Goal: Transaction & Acquisition: Purchase product/service

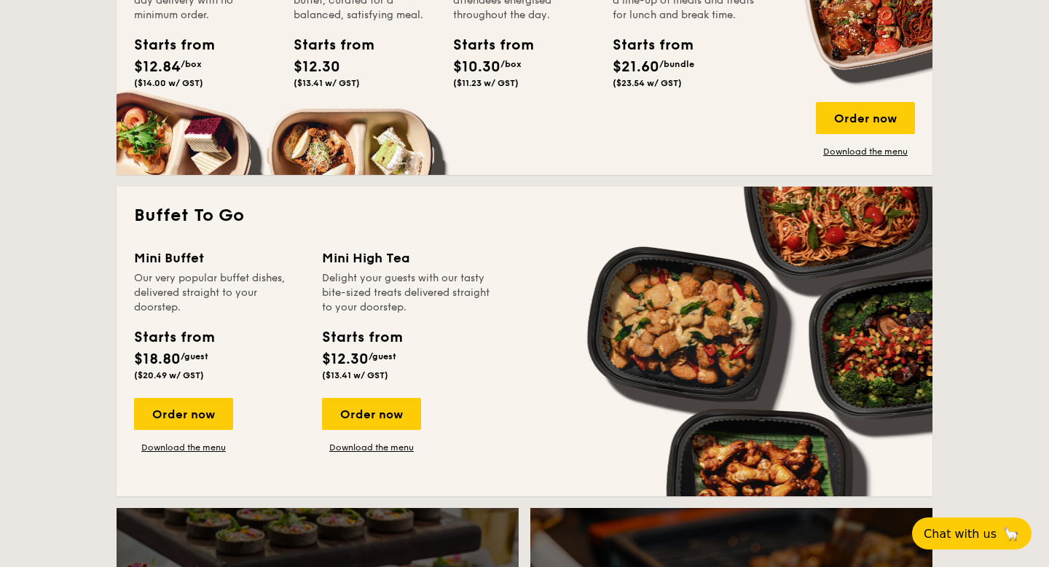
scroll to position [1300, 0]
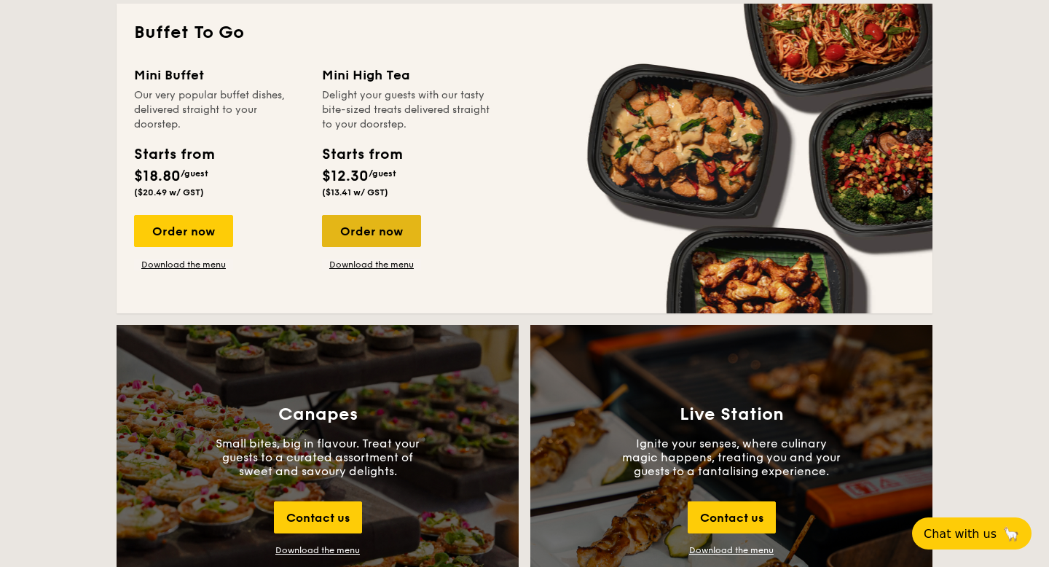
click at [394, 237] on div "Order now" at bounding box center [371, 231] width 99 height 32
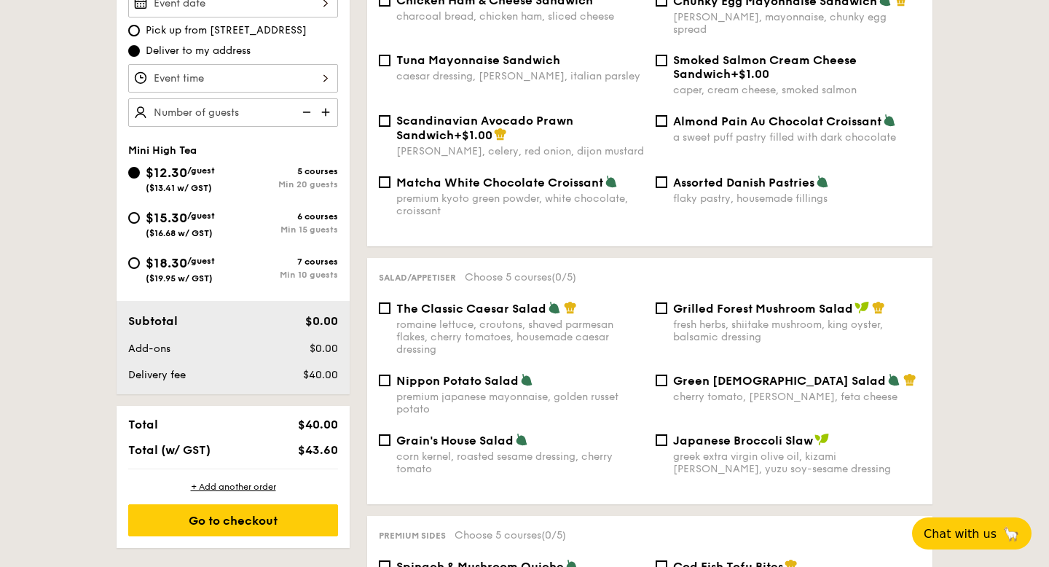
scroll to position [322, 0]
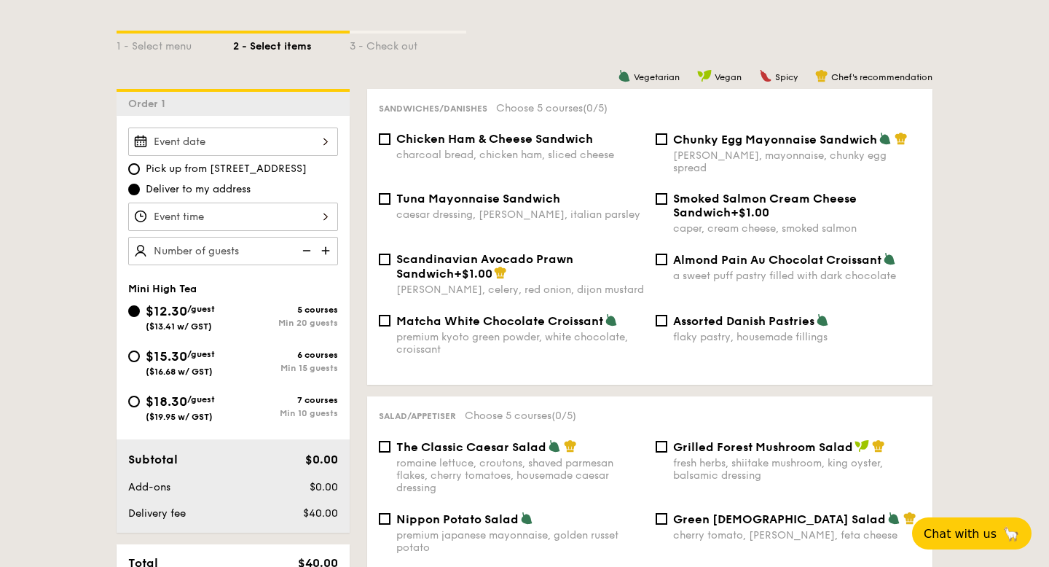
click at [258, 143] on div at bounding box center [233, 142] width 210 height 28
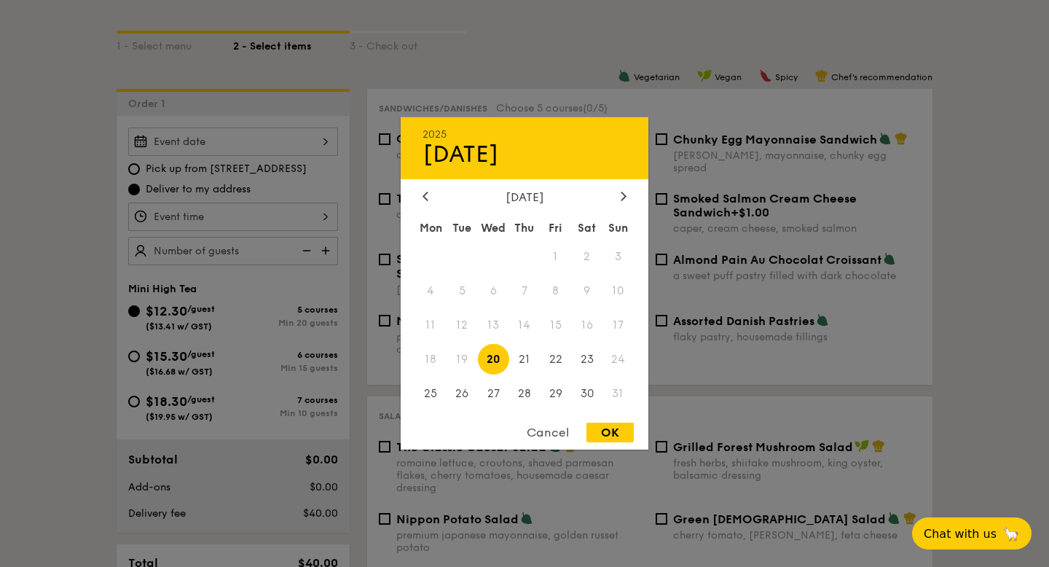
click at [601, 439] on div "OK" at bounding box center [610, 433] width 47 height 20
type input "[DATE]"
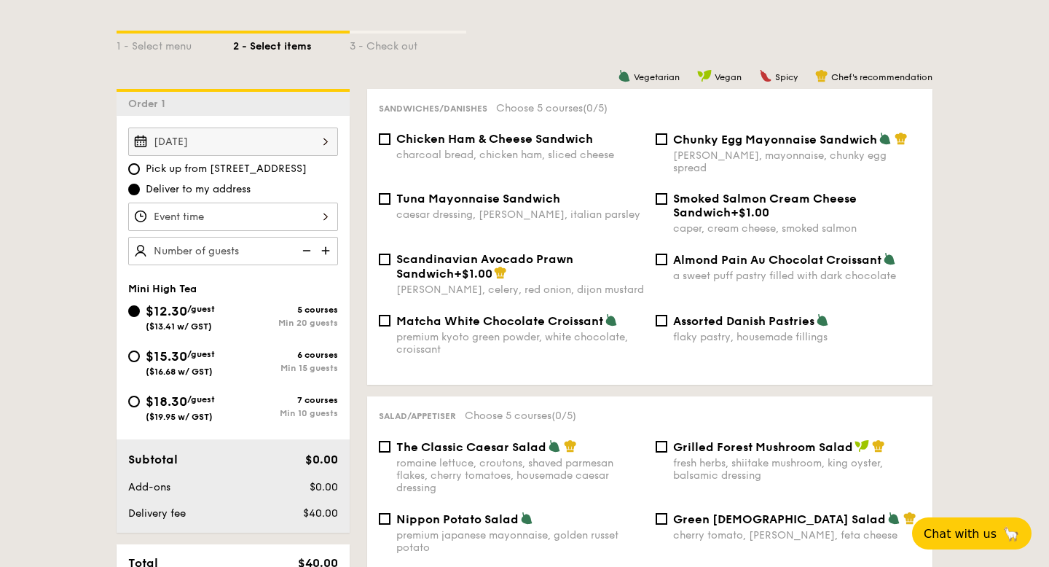
click at [292, 216] on div at bounding box center [233, 217] width 210 height 28
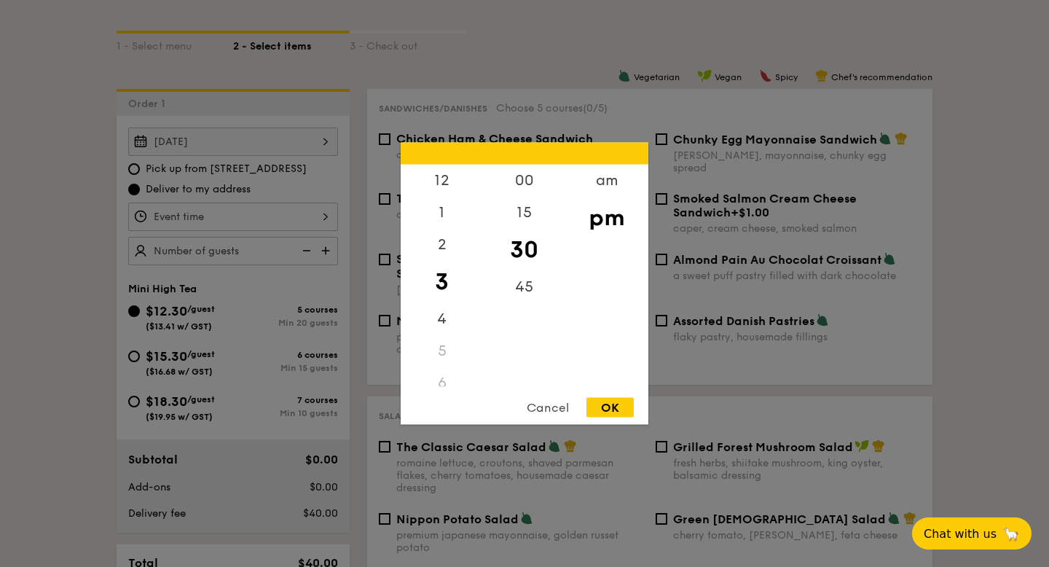
click at [606, 410] on div "OK" at bounding box center [610, 408] width 47 height 20
type input "3:30PM"
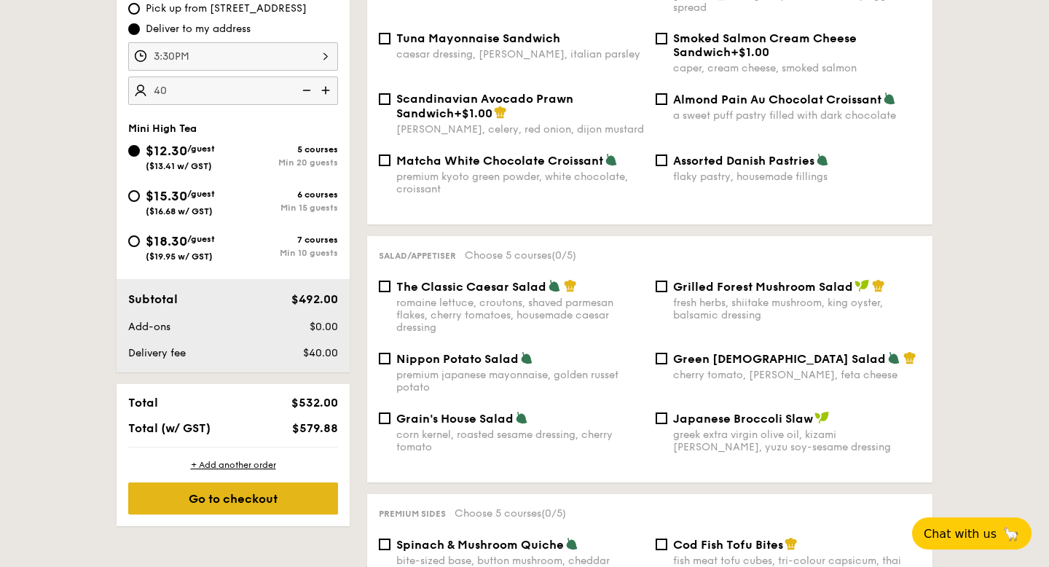
type input "40 guests"
click at [247, 496] on div "Go to checkout" at bounding box center [233, 498] width 210 height 32
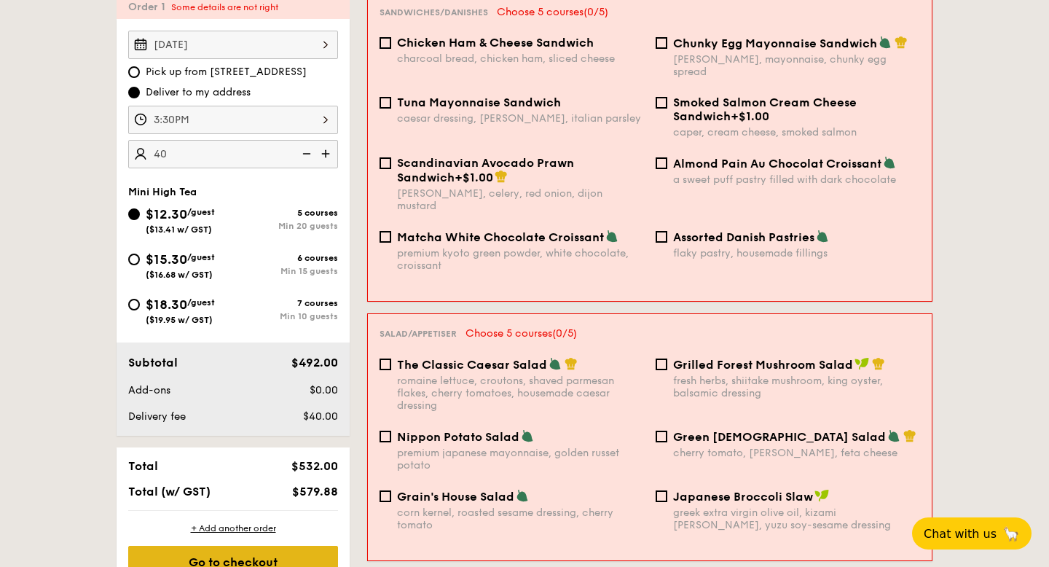
scroll to position [389, 0]
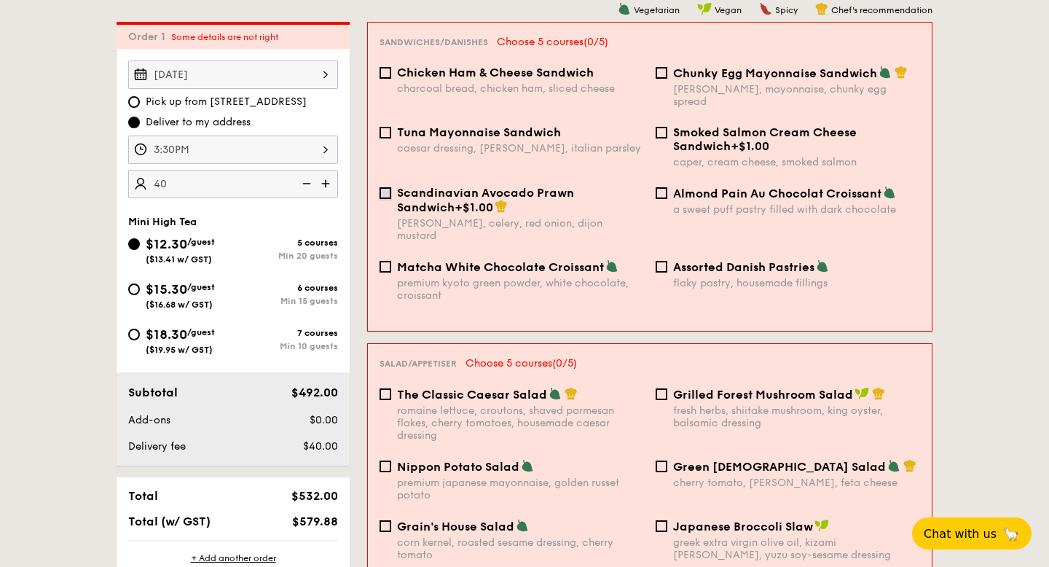
click at [384, 187] on input "Scandinavian Avocado Prawn Sandwich +$1.00 [PERSON_NAME], celery, red onion, di…" at bounding box center [386, 193] width 12 height 12
checkbox input "true"
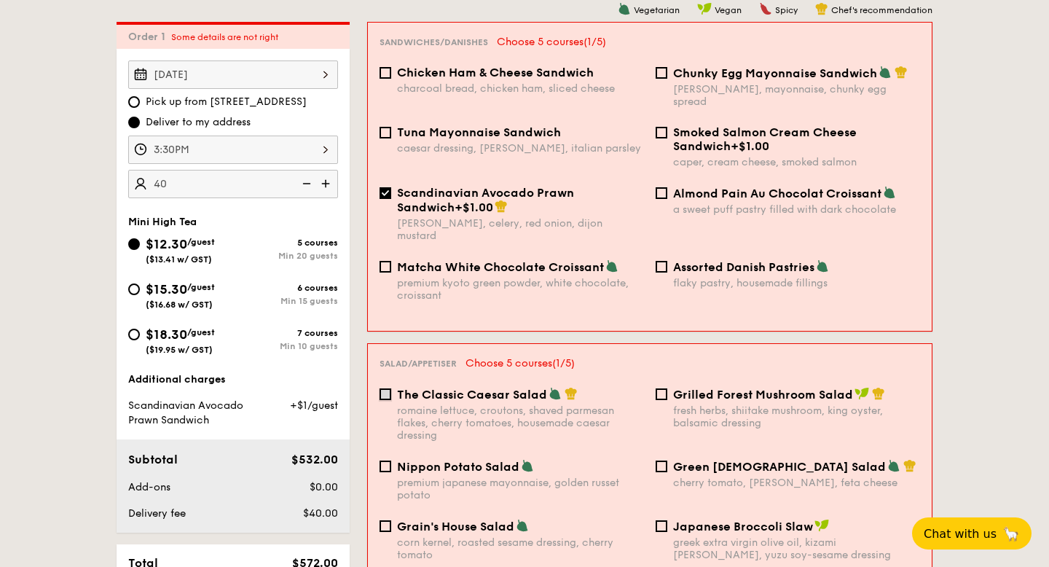
click at [380, 388] on input "The Classic Caesar Salad romaine lettuce, croutons, shaved parmesan flakes, che…" at bounding box center [386, 394] width 12 height 12
checkbox input "true"
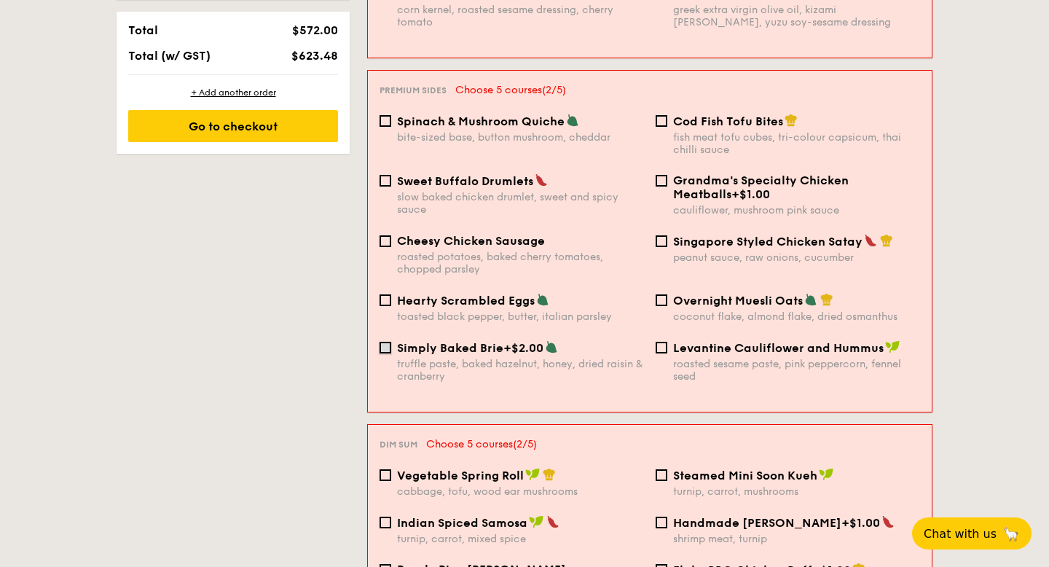
click at [382, 342] on input "Simply Baked Brie +$2.00 truffle paste, baked hazelnut, honey, dried raisin & c…" at bounding box center [386, 348] width 12 height 12
checkbox input "true"
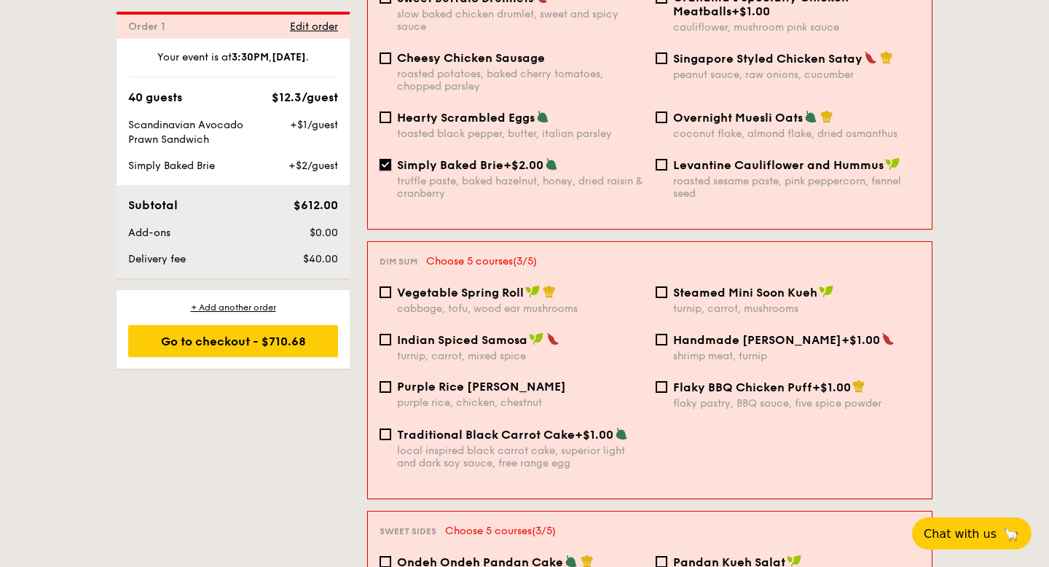
scroll to position [1157, 0]
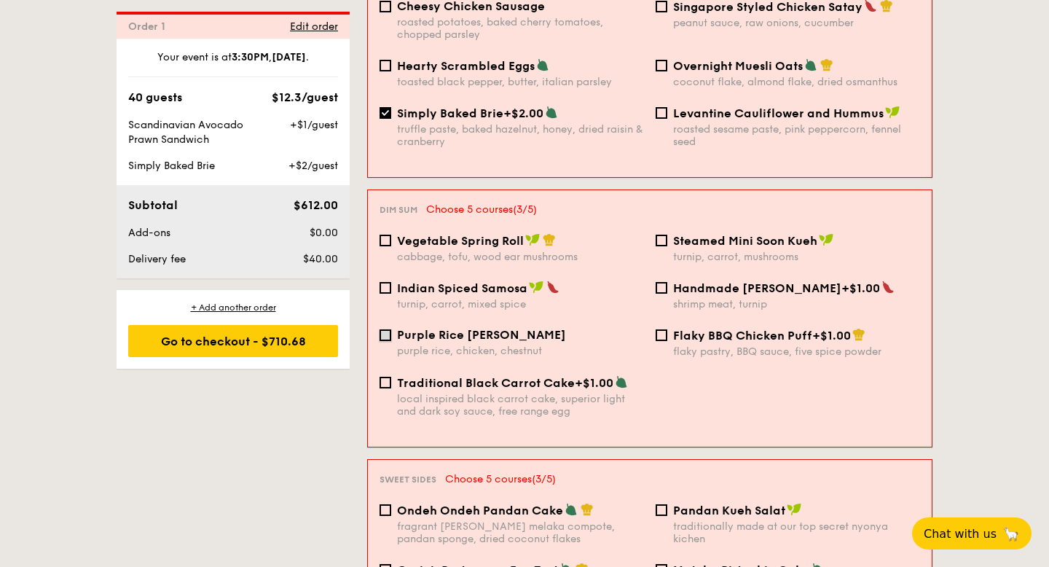
click at [382, 329] on input "Purple Rice Loh Mai Kai purple rice, chicken, chestnut" at bounding box center [386, 335] width 12 height 12
checkbox input "true"
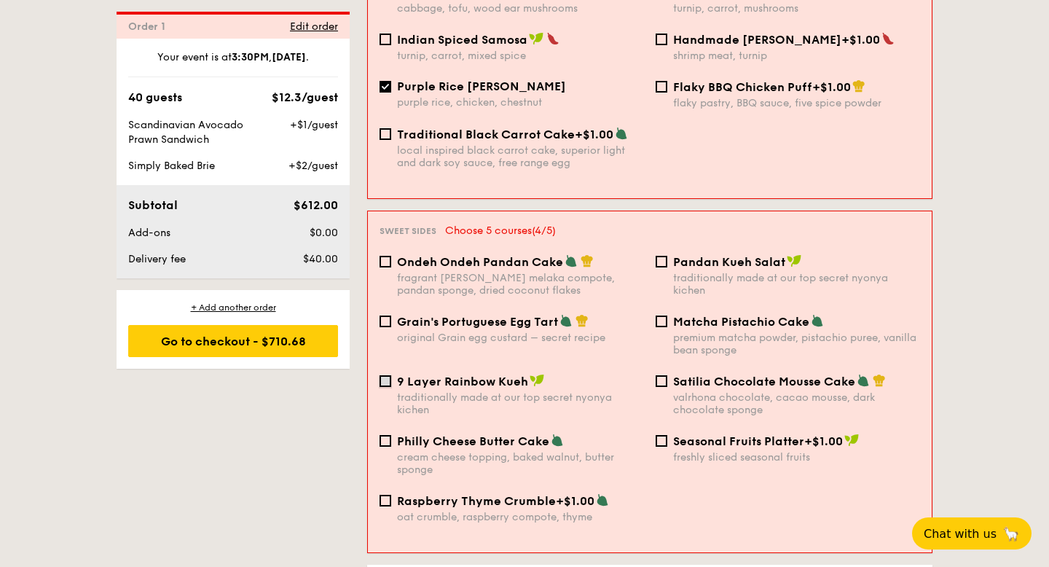
click at [386, 375] on input "9 Layer Rainbow Kueh traditionally made at our top secret nyonya kichen" at bounding box center [386, 381] width 12 height 12
checkbox input "true"
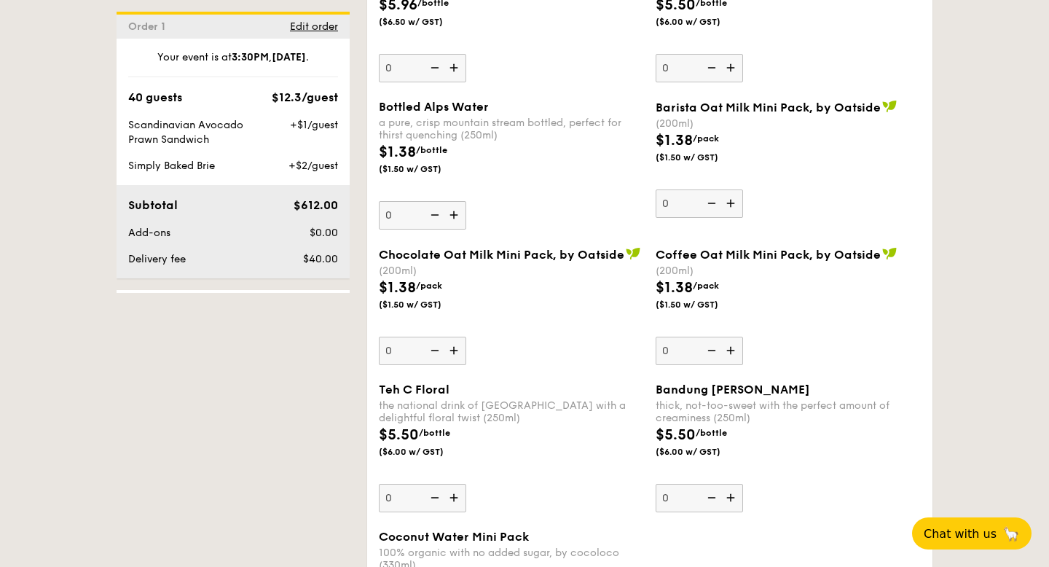
scroll to position [2296, 0]
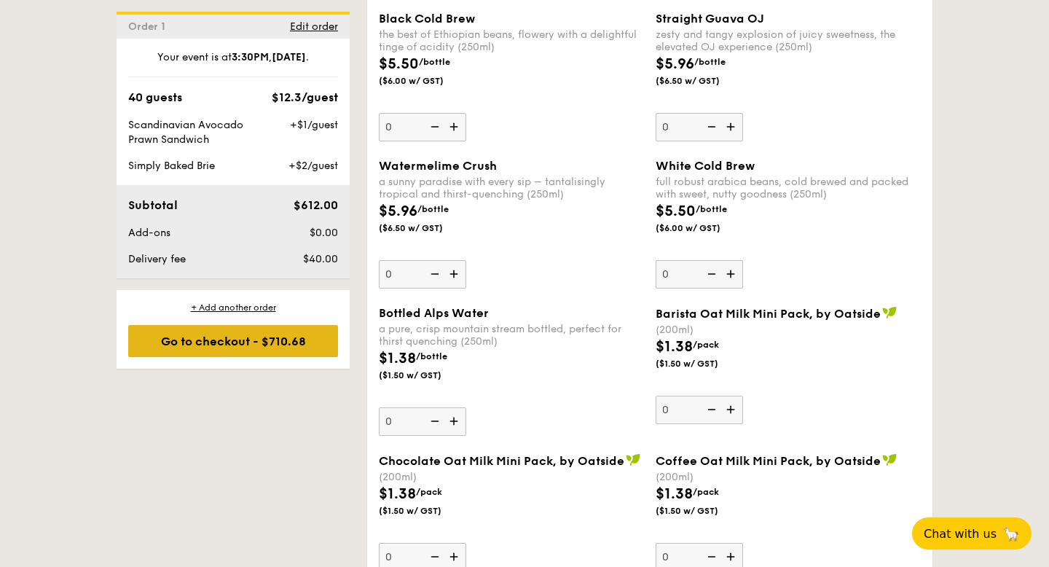
click at [317, 333] on div "Go to checkout - $710.68" at bounding box center [233, 341] width 210 height 32
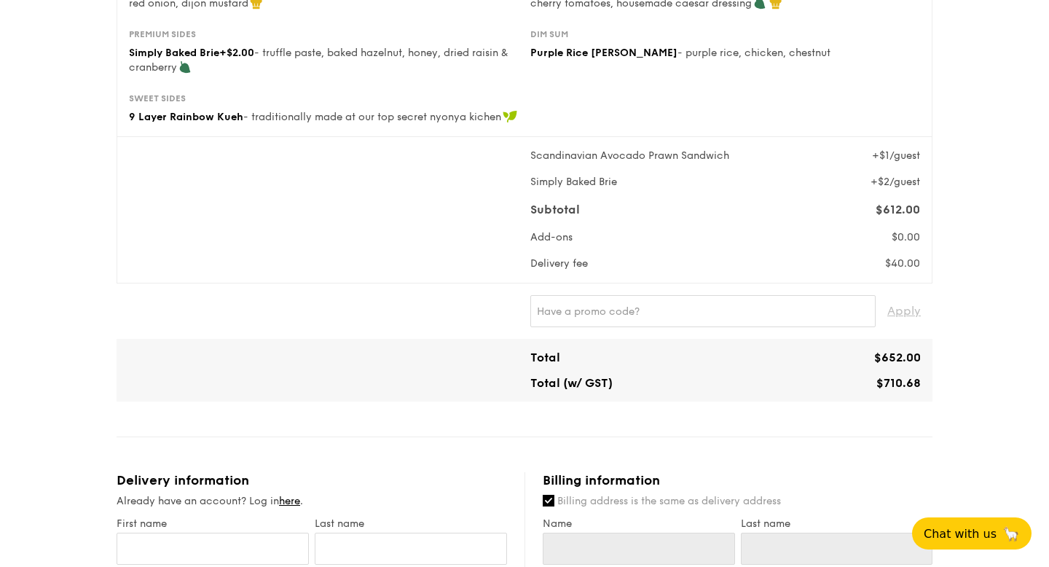
scroll to position [269, 0]
